Goal: Consume media (video, audio)

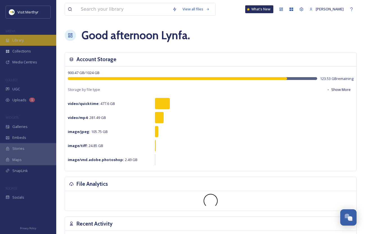
click at [23, 39] on span "Library" at bounding box center [17, 40] width 11 height 5
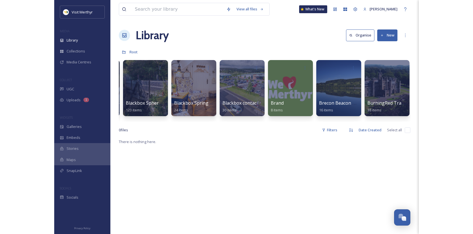
scroll to position [0, 804]
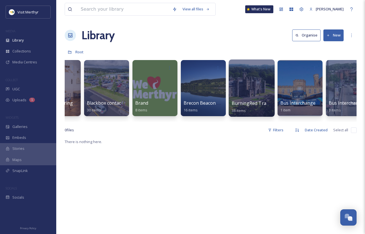
click at [245, 103] on span "BurningRed Travel Trade LinkedIn Ads 25" at bounding box center [276, 103] width 90 height 6
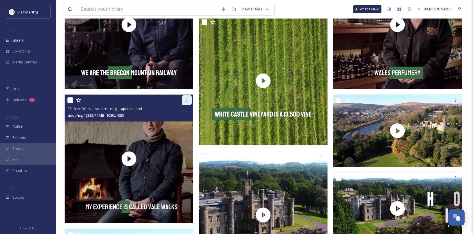
scroll to position [243, 0]
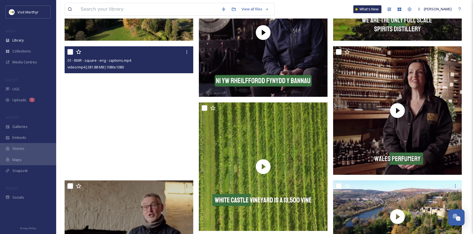
click at [121, 127] on video "01 - BMR - square - eng - captions.mp4" at bounding box center [129, 110] width 129 height 129
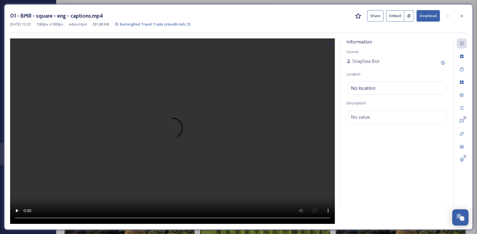
click at [369, 16] on icon at bounding box center [462, 16] width 4 height 4
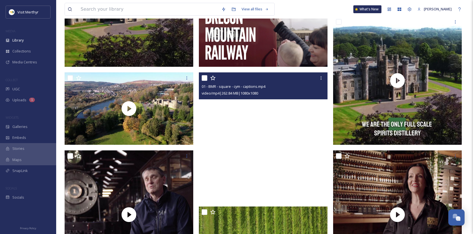
scroll to position [140, 0]
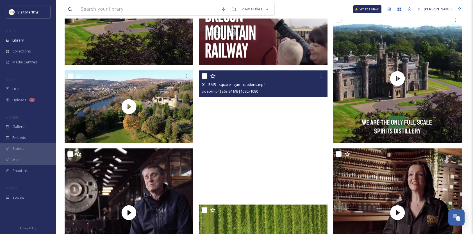
click at [257, 142] on video "01 - BMR - square - cym - captions.mp4" at bounding box center [263, 135] width 129 height 129
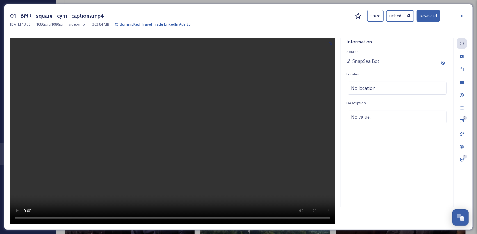
click at [369, 14] on icon at bounding box center [462, 16] width 4 height 4
